Goal: Check status: Check status

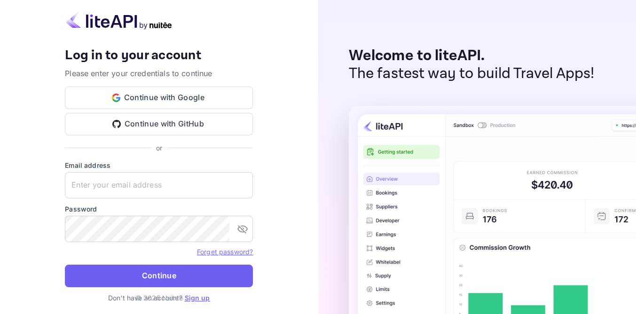
type input "[EMAIL_ADDRESS][DOMAIN_NAME]"
click at [185, 276] on button "Continue" at bounding box center [159, 276] width 188 height 23
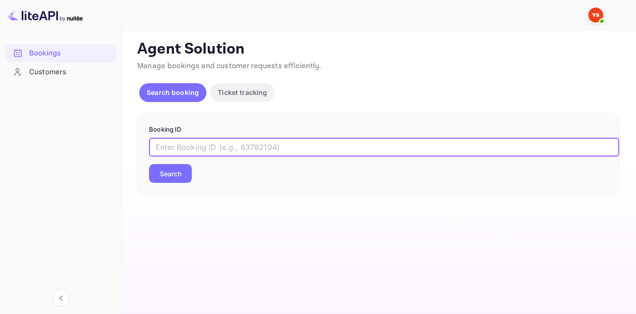
paste input "9401974"
type input "9401974"
click at [177, 179] on button "Search" at bounding box center [170, 173] width 43 height 19
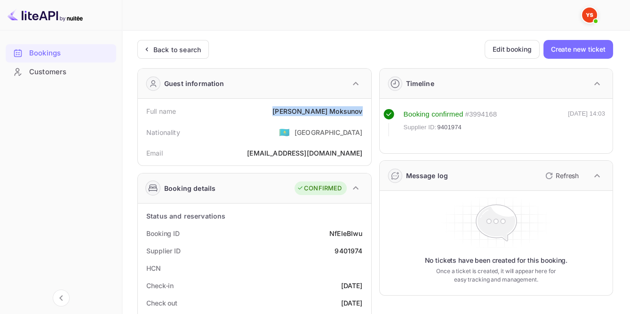
drag, startPoint x: 303, startPoint y: 110, endPoint x: 365, endPoint y: 113, distance: 61.7
click at [365, 113] on div "Full name [PERSON_NAME]" at bounding box center [255, 111] width 226 height 17
copy div "[PERSON_NAME]"
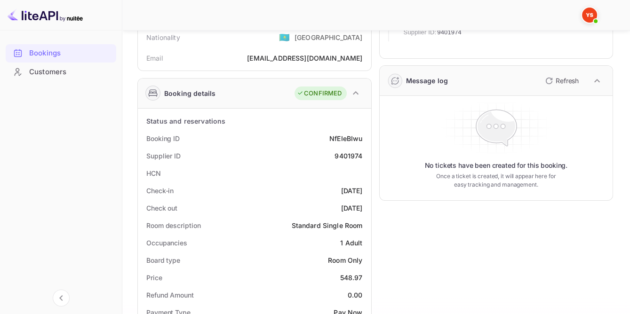
scroll to position [128, 0]
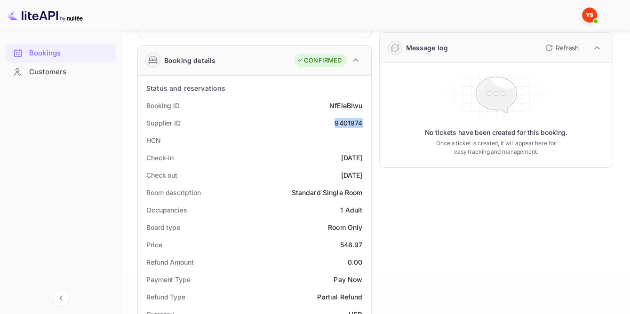
drag, startPoint x: 333, startPoint y: 119, endPoint x: 364, endPoint y: 122, distance: 30.2
click at [364, 122] on div "Supplier ID 9401974" at bounding box center [255, 122] width 226 height 17
copy div "9401974"
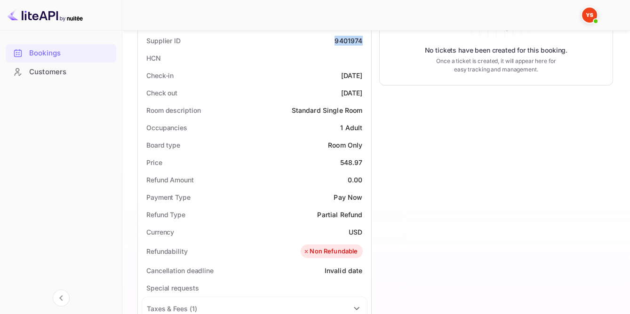
scroll to position [214, 0]
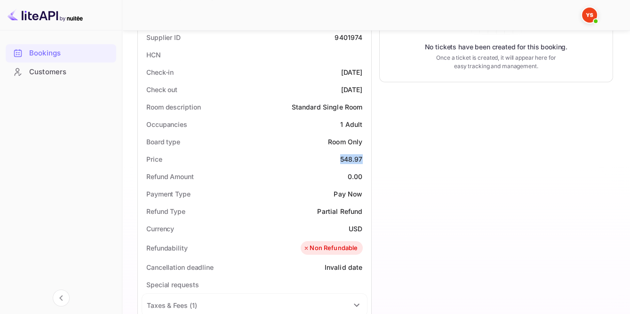
drag, startPoint x: 346, startPoint y: 158, endPoint x: 363, endPoint y: 156, distance: 17.0
click at [363, 156] on div "Price 548.97" at bounding box center [255, 159] width 226 height 17
copy div "548.97"
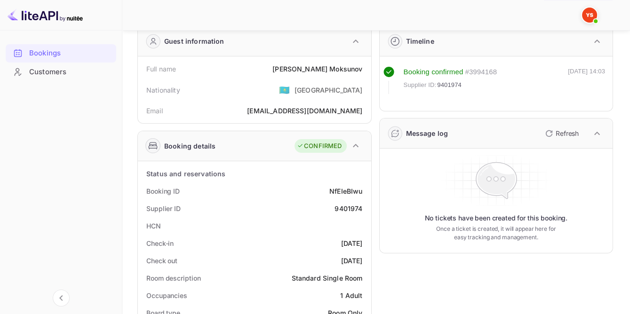
scroll to position [0, 0]
